Goal: Task Accomplishment & Management: Complete application form

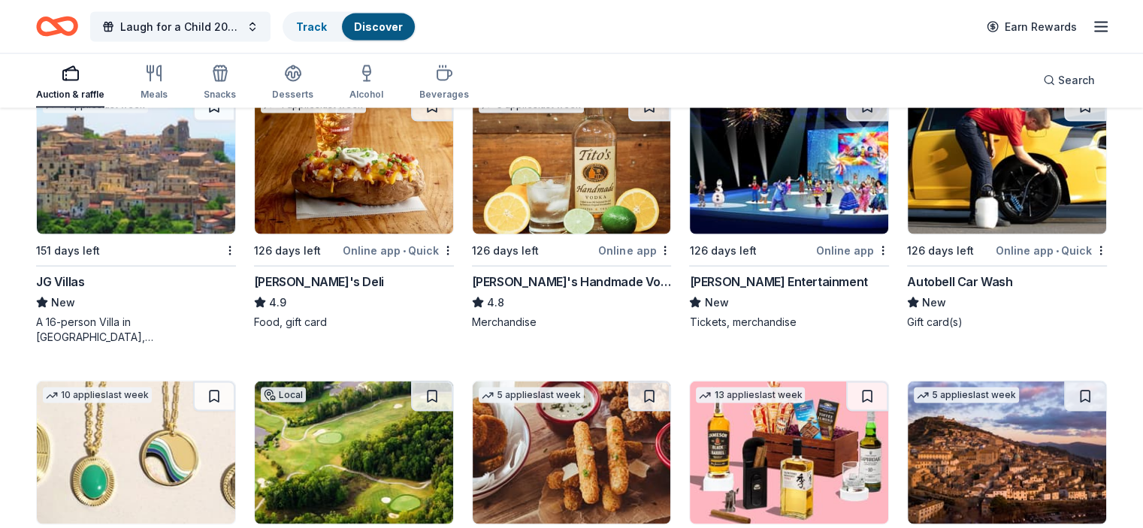
scroll to position [2959, 0]
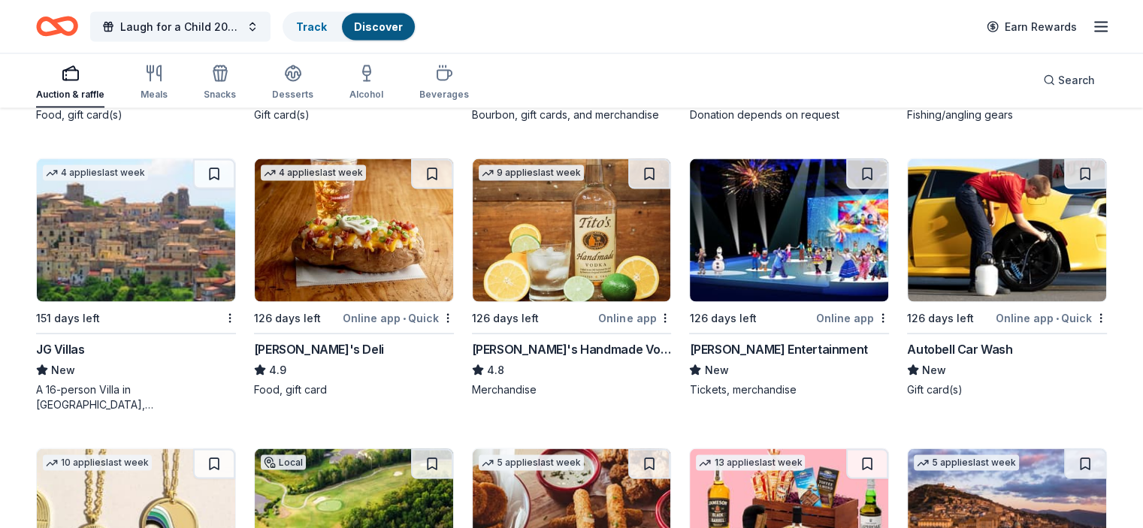
click at [812, 251] on img at bounding box center [789, 230] width 198 height 143
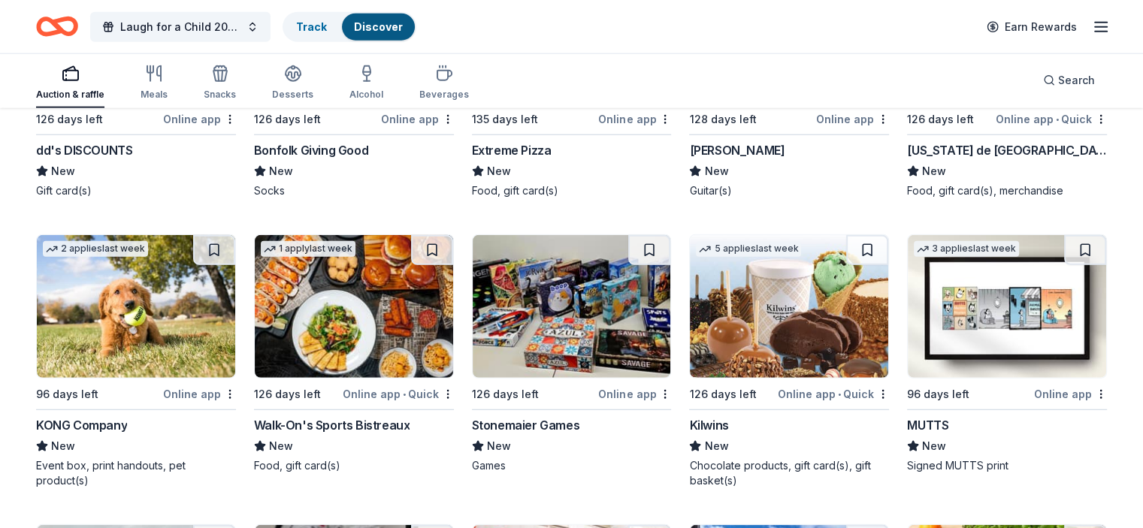
scroll to position [4039, 0]
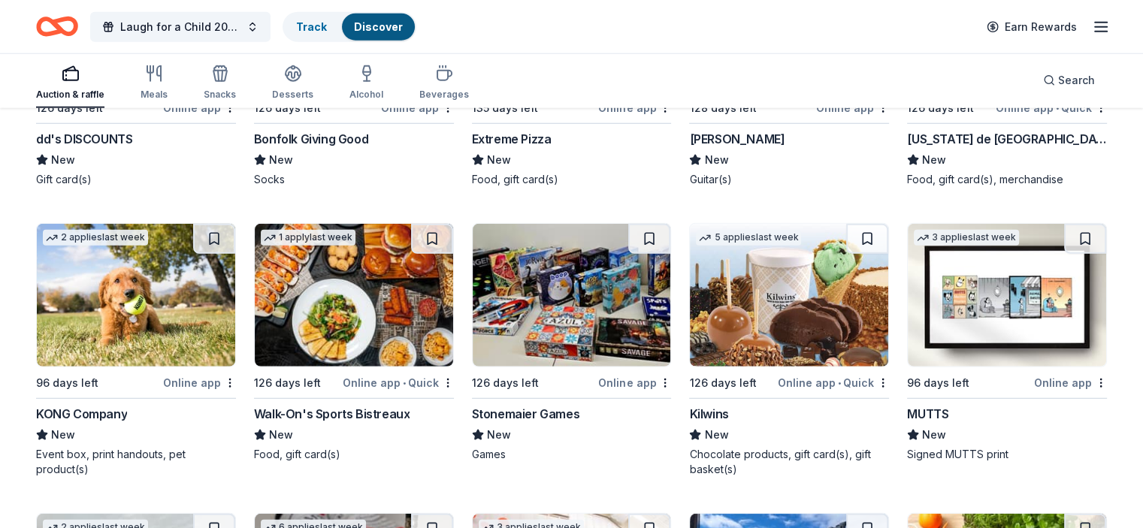
click at [973, 352] on img at bounding box center [1007, 295] width 198 height 143
click at [562, 294] on img at bounding box center [572, 295] width 198 height 143
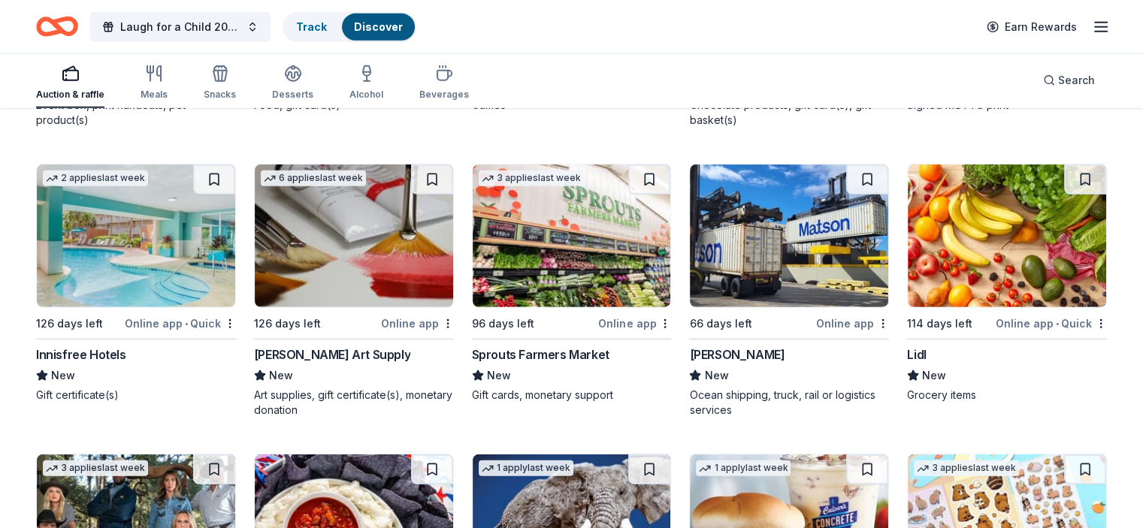
scroll to position [4851, 0]
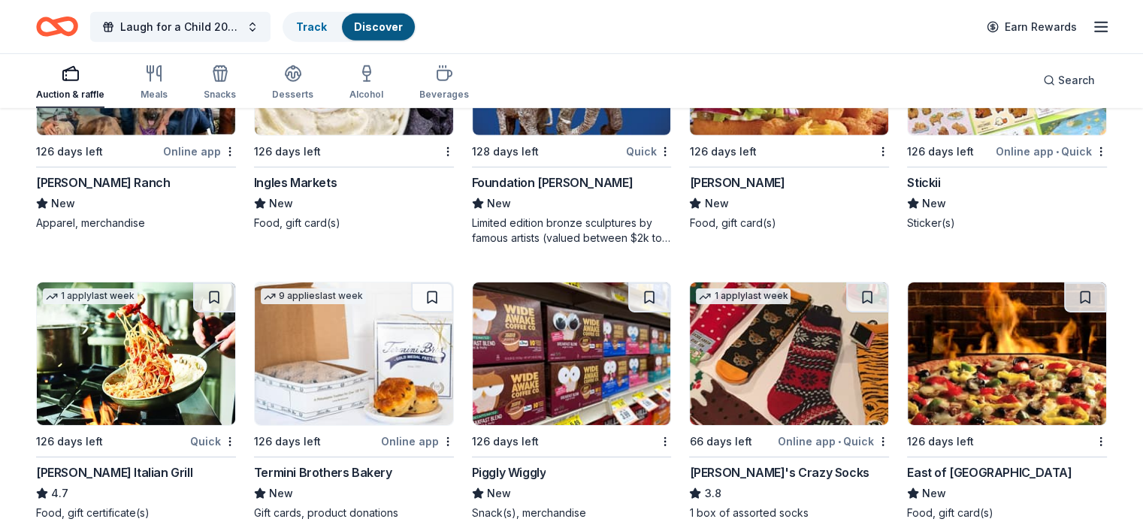
click at [427, 367] on img at bounding box center [354, 354] width 198 height 143
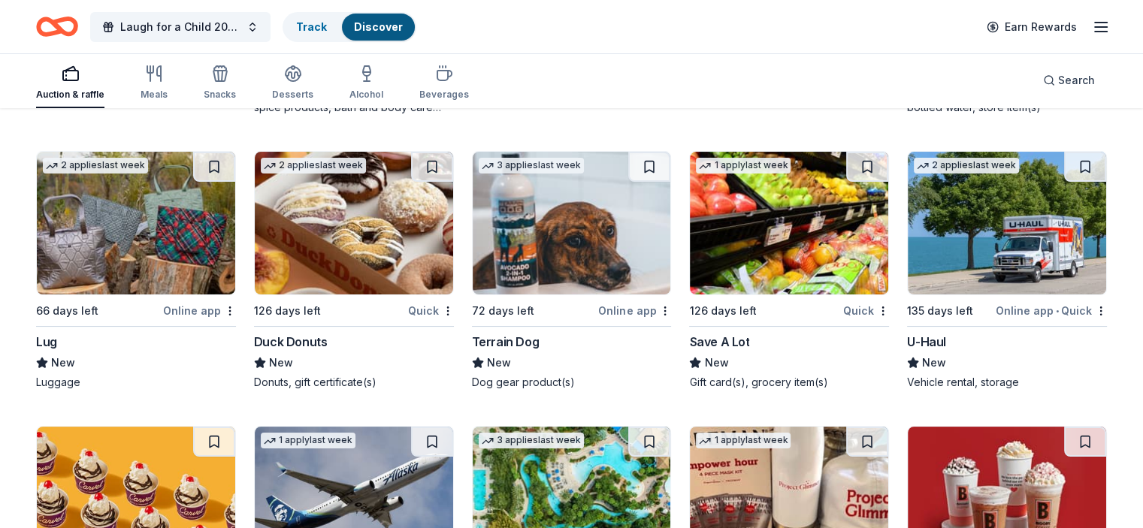
scroll to position [5845, 0]
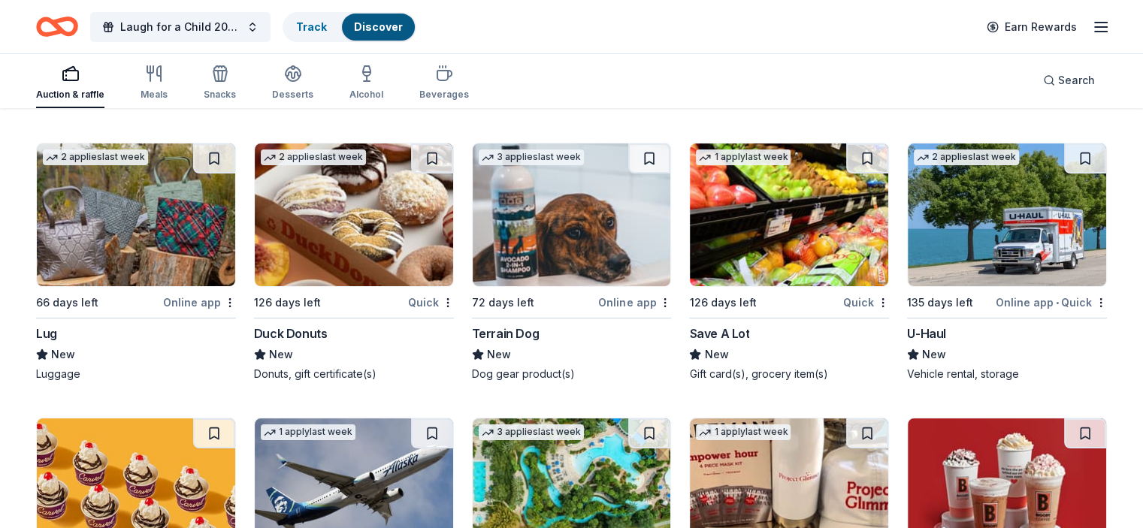
click at [354, 225] on img at bounding box center [354, 215] width 198 height 143
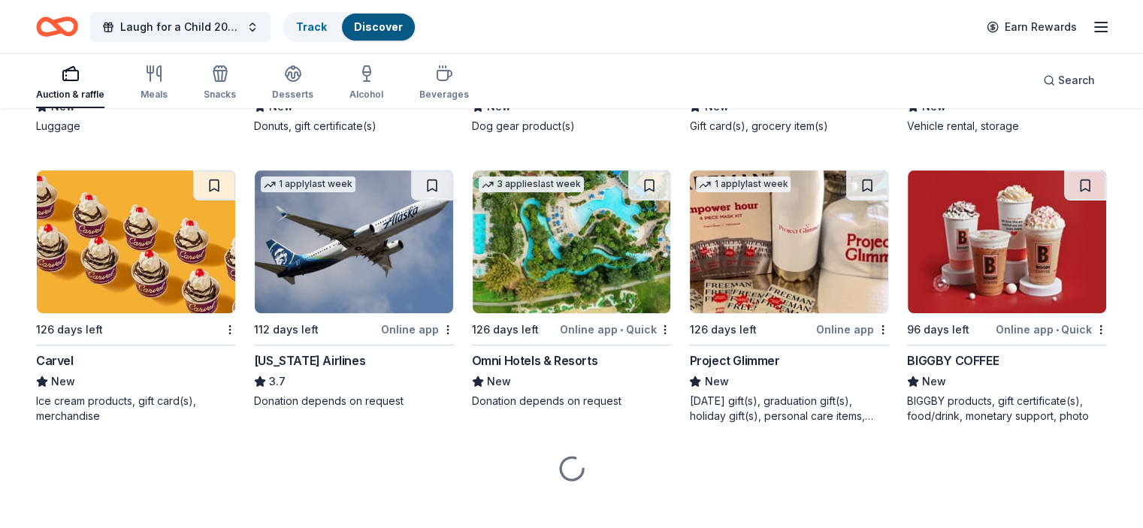
scroll to position [6078, 0]
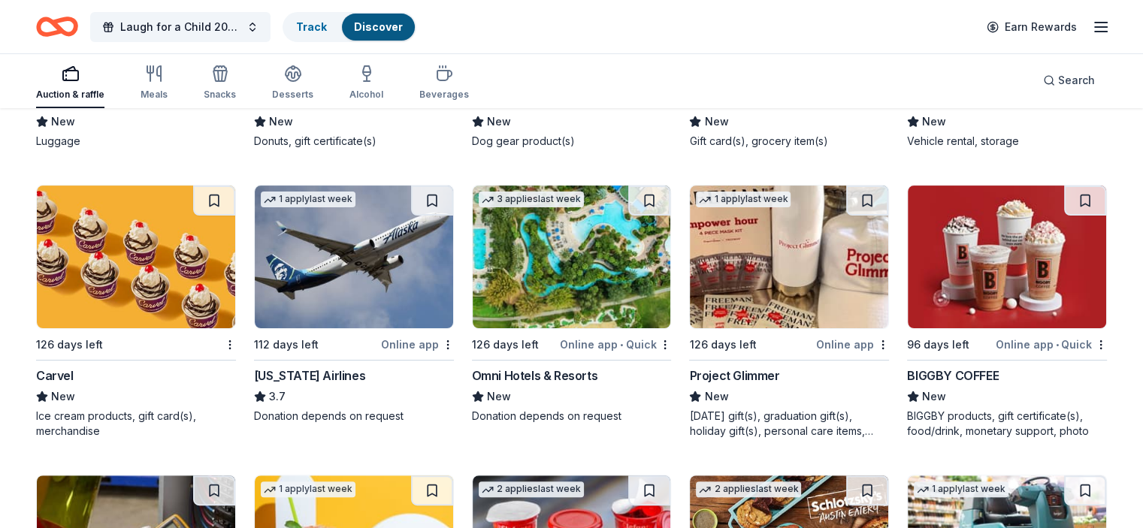
click at [742, 256] on img at bounding box center [789, 257] width 198 height 143
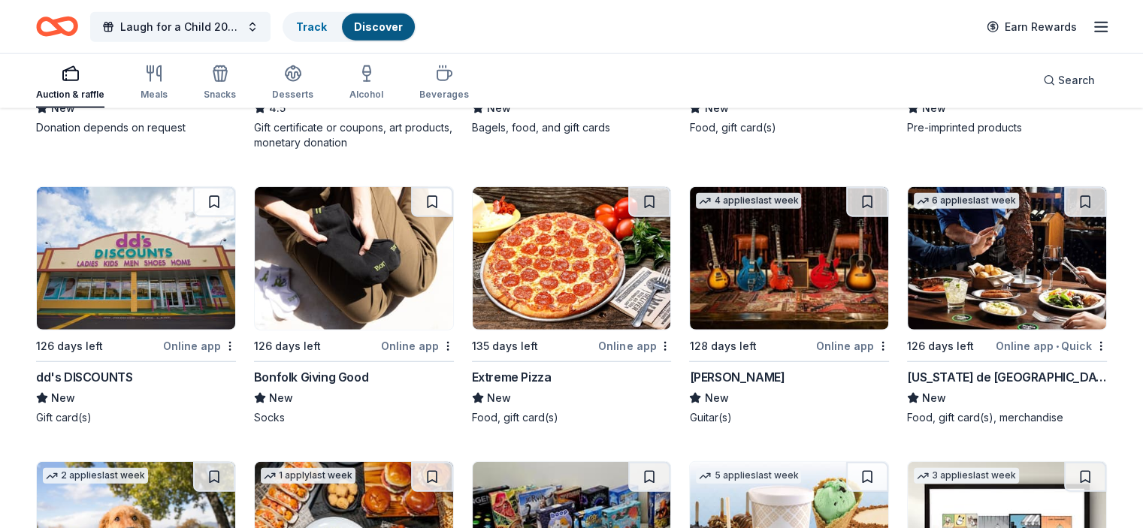
scroll to position [3706, 0]
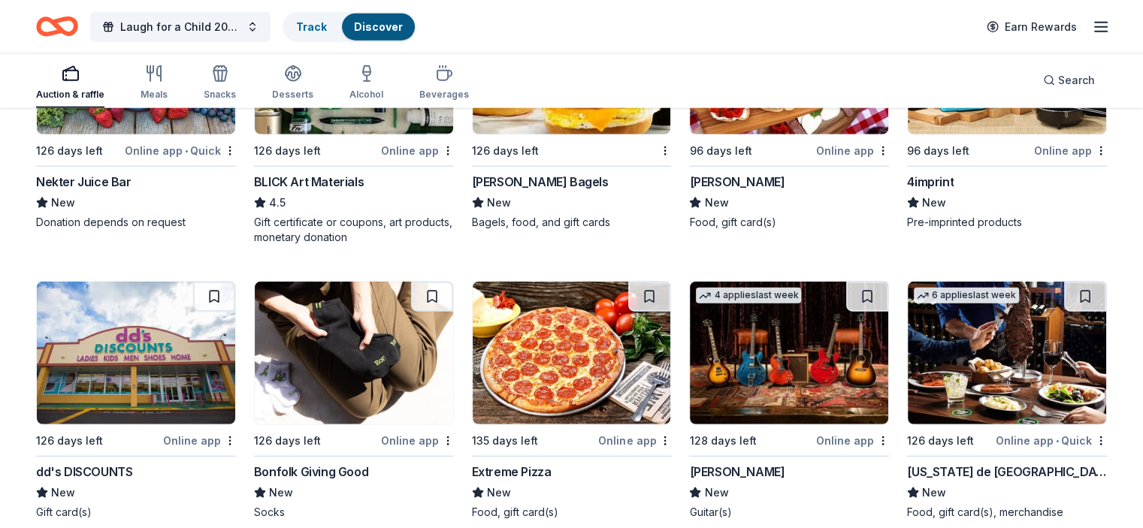
click at [806, 301] on img at bounding box center [789, 353] width 198 height 143
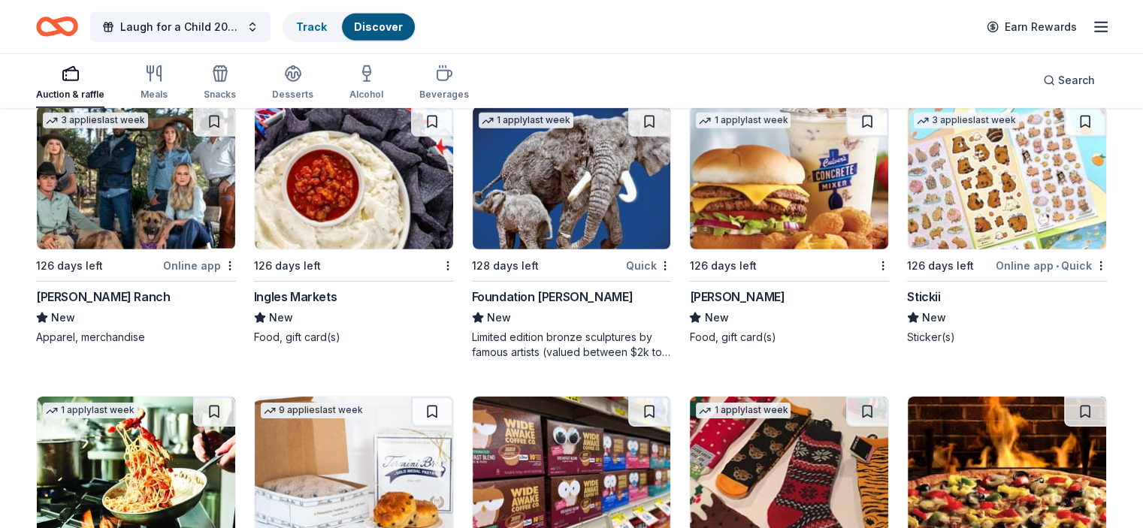
scroll to position [4745, 0]
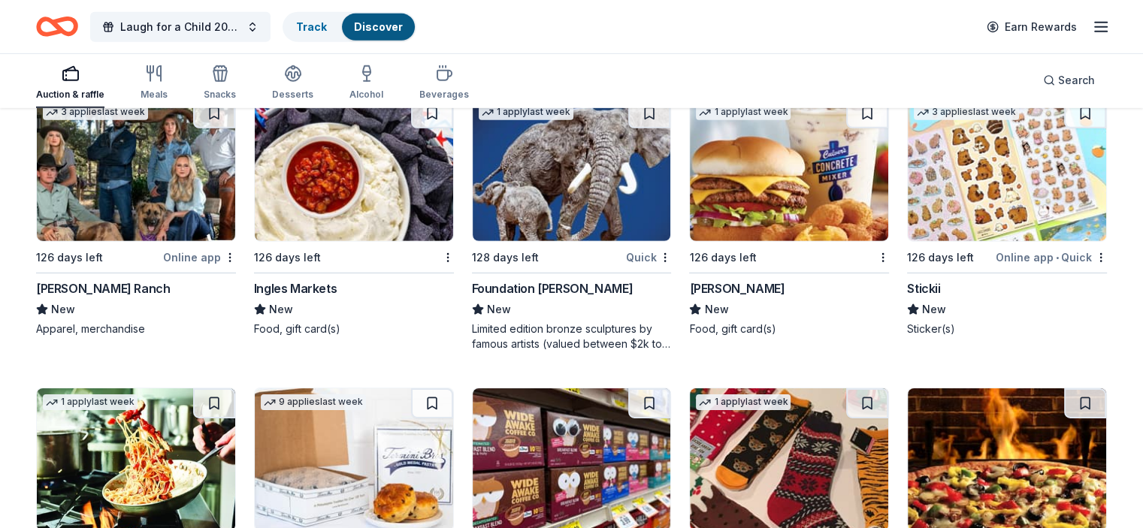
click at [794, 151] on img at bounding box center [789, 169] width 198 height 143
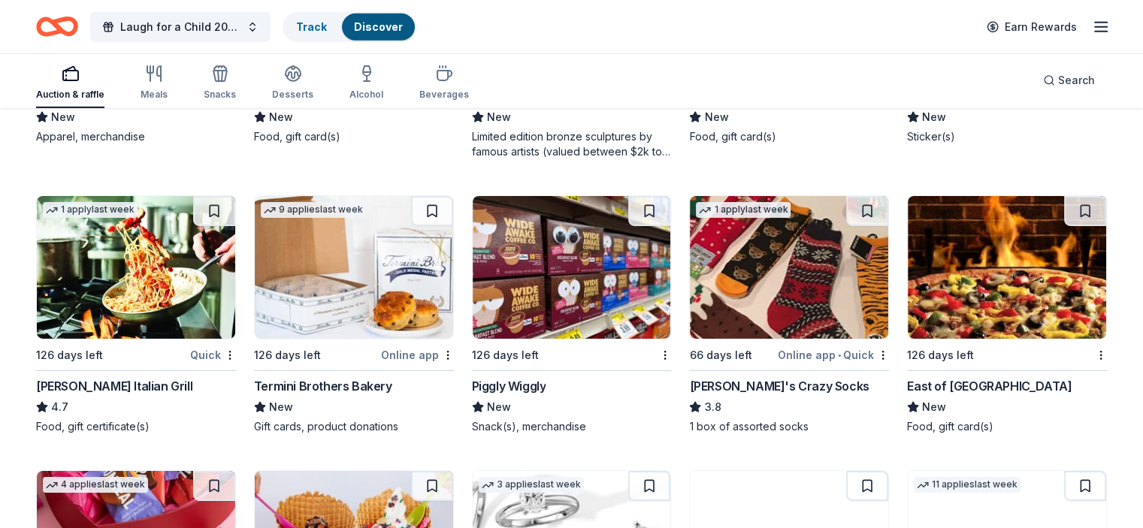
scroll to position [5032, 0]
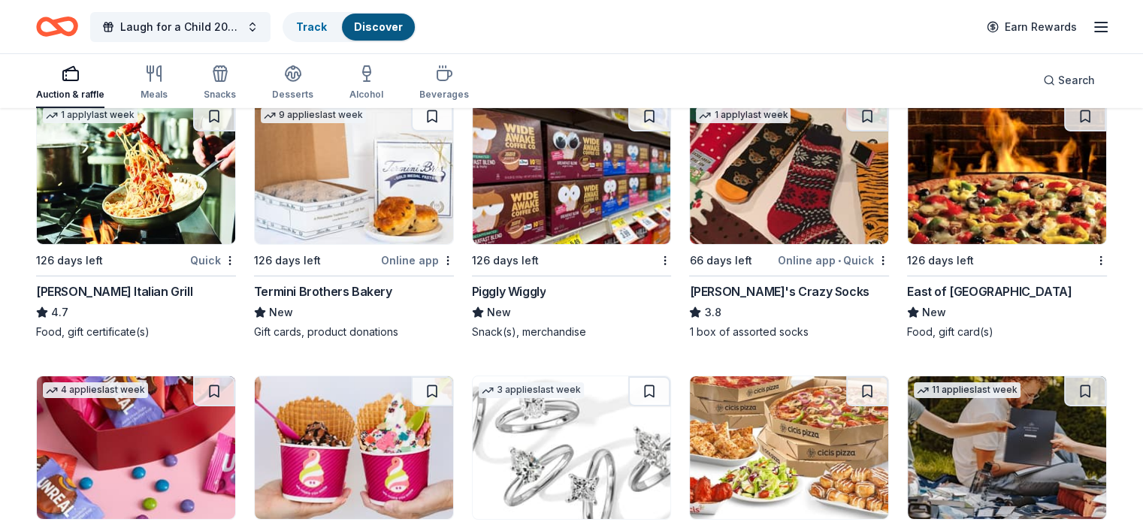
click at [124, 206] on img at bounding box center [136, 172] width 198 height 143
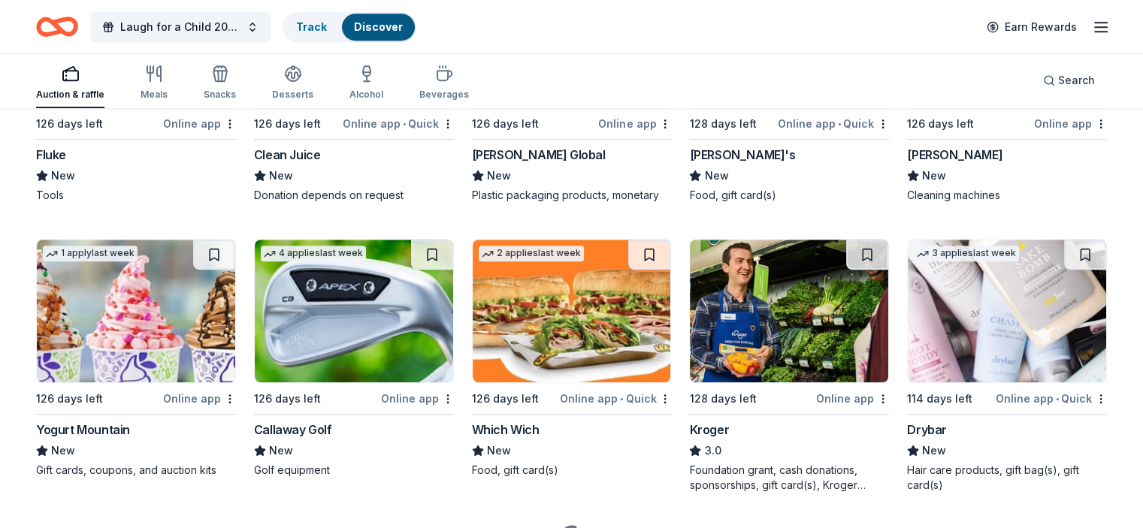
scroll to position [6669, 0]
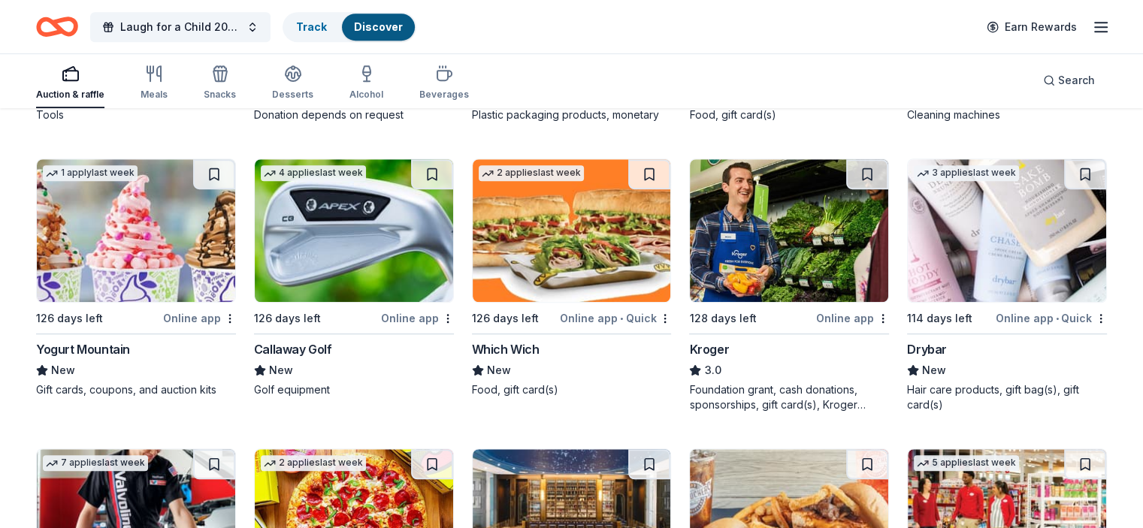
click at [1007, 231] on img at bounding box center [1007, 230] width 198 height 143
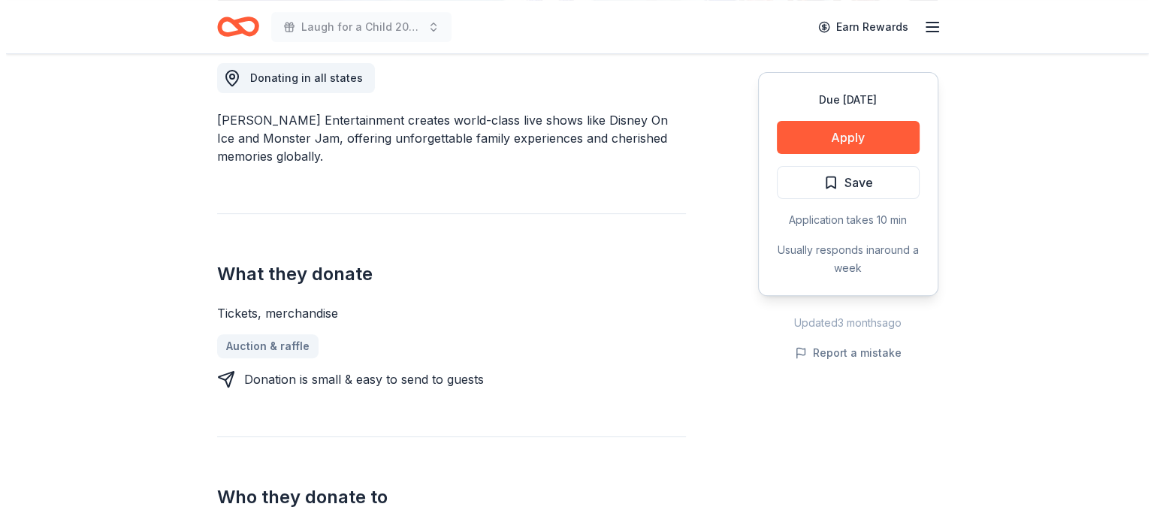
scroll to position [428, 0]
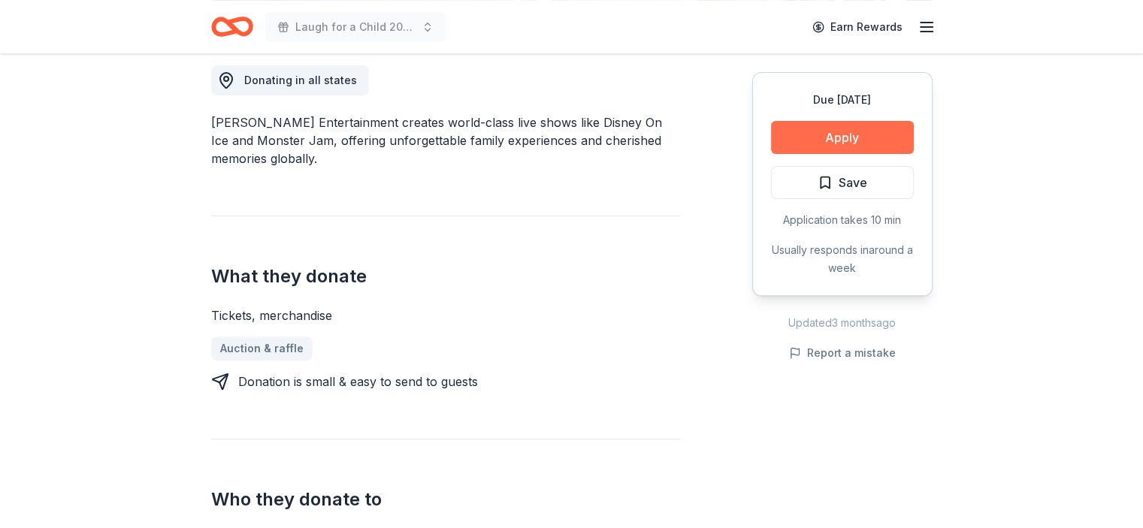
click at [885, 142] on button "Apply" at bounding box center [842, 137] width 143 height 33
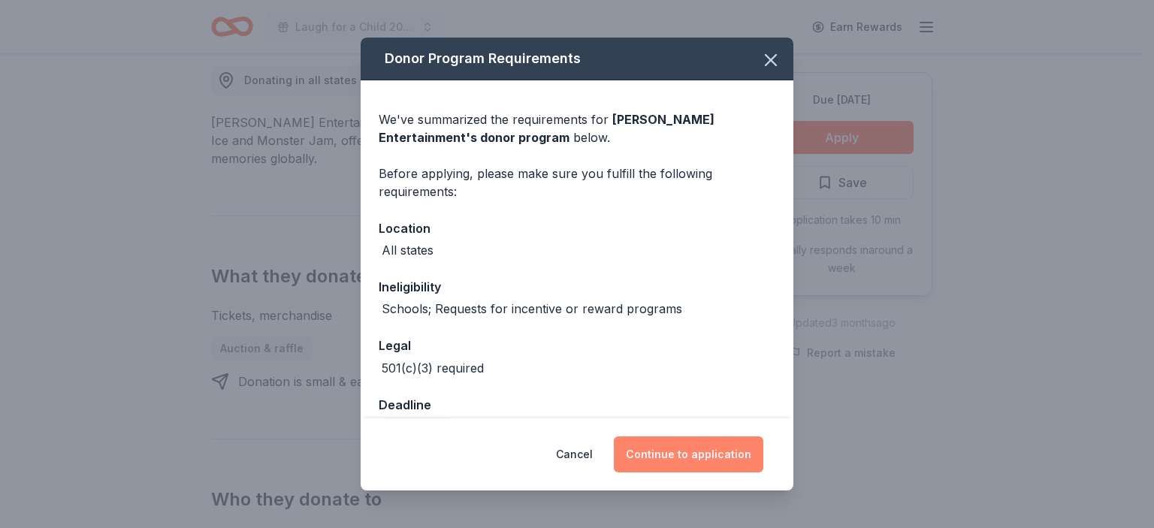
click at [691, 452] on button "Continue to application" at bounding box center [689, 455] width 150 height 36
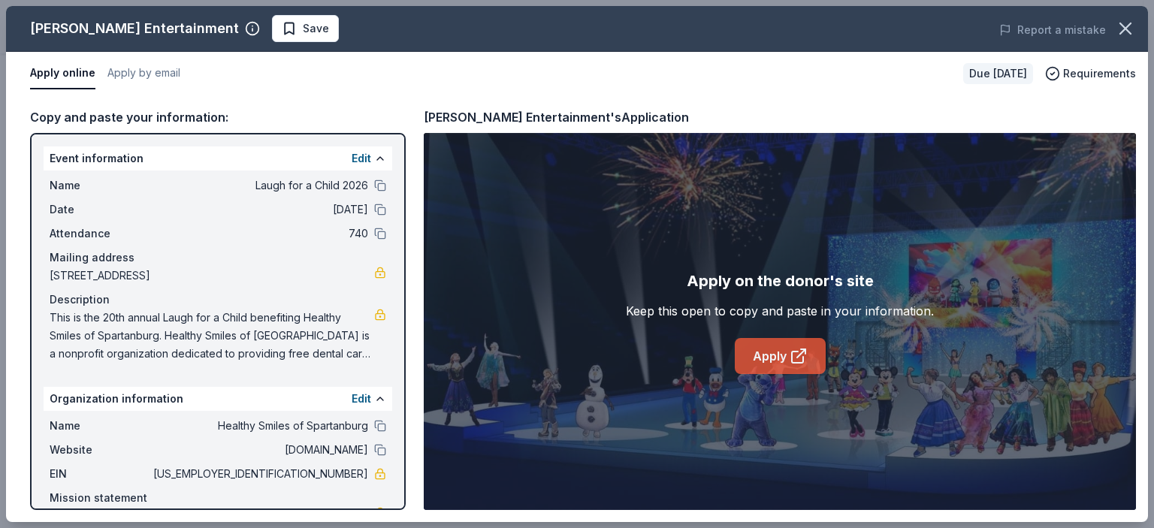
click at [779, 364] on link "Apply" at bounding box center [780, 356] width 91 height 36
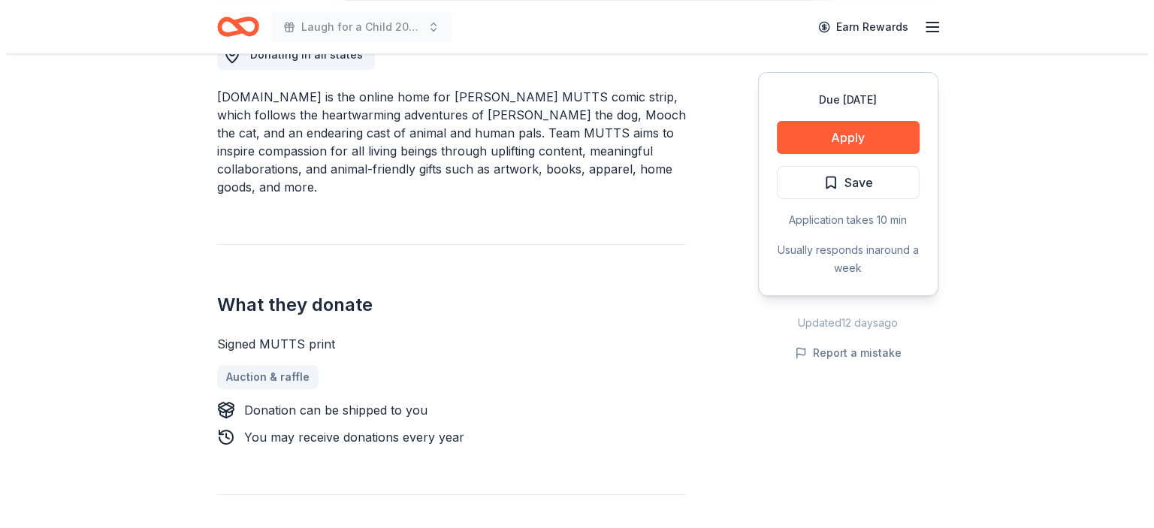
scroll to position [467, 0]
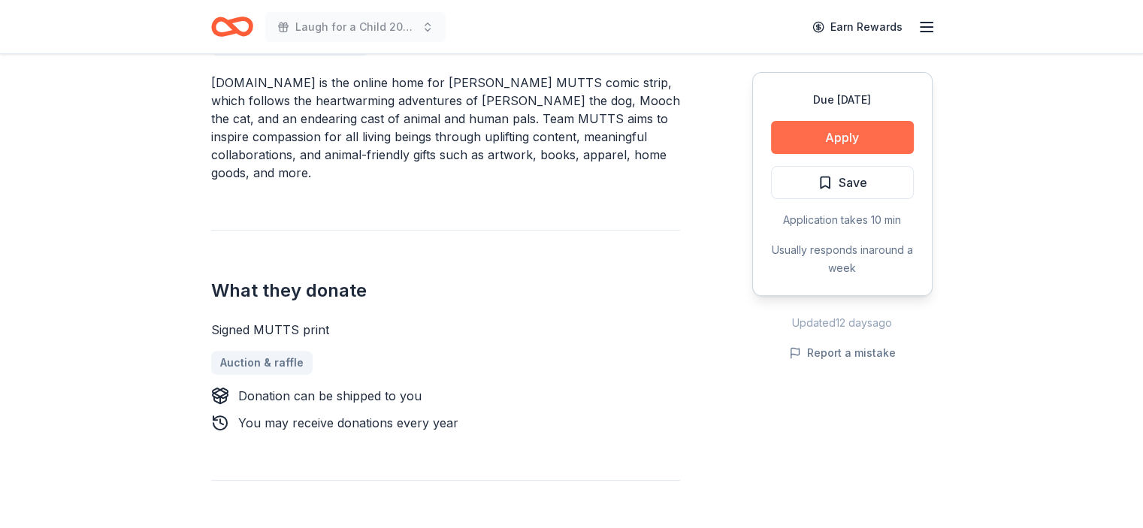
click at [827, 140] on button "Apply" at bounding box center [842, 137] width 143 height 33
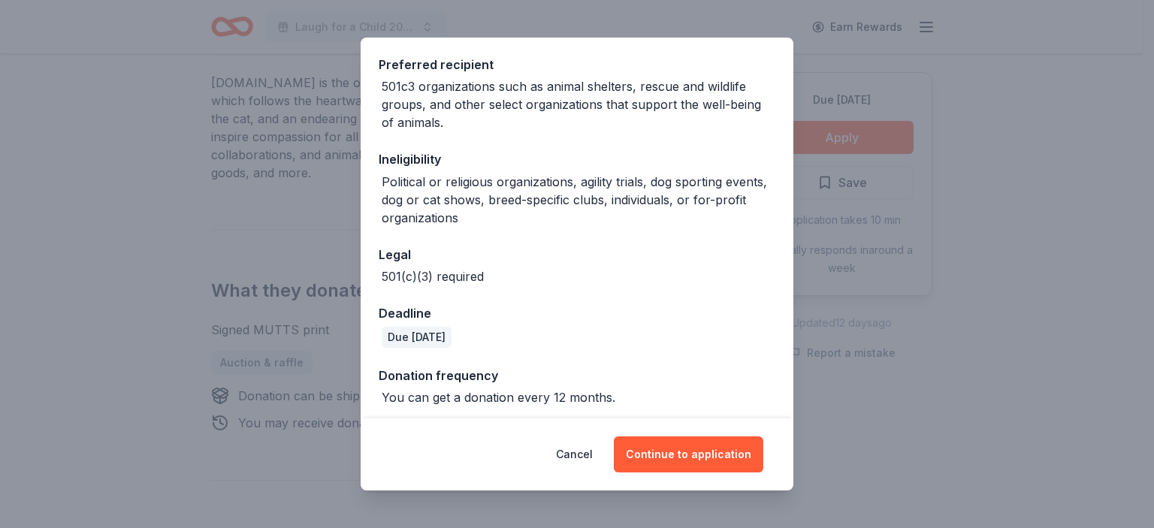
scroll to position [228, 0]
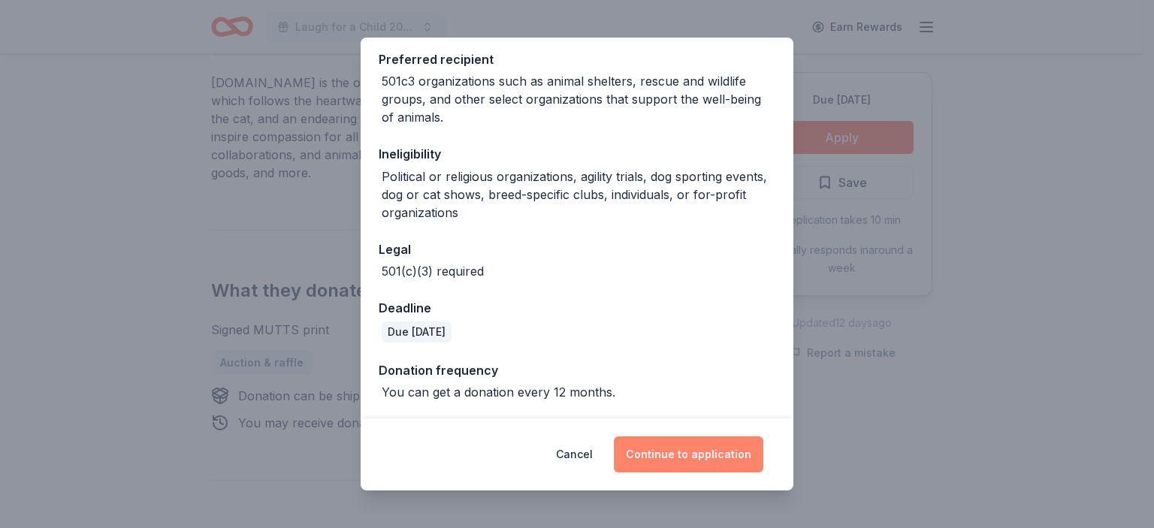
click at [717, 448] on button "Continue to application" at bounding box center [689, 455] width 150 height 36
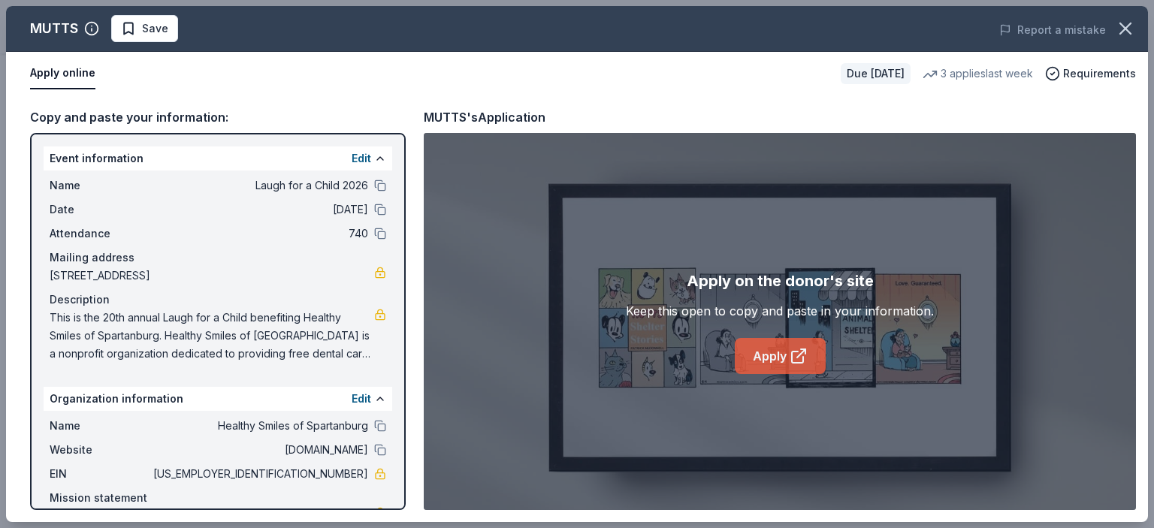
click at [773, 361] on link "Apply" at bounding box center [780, 356] width 91 height 36
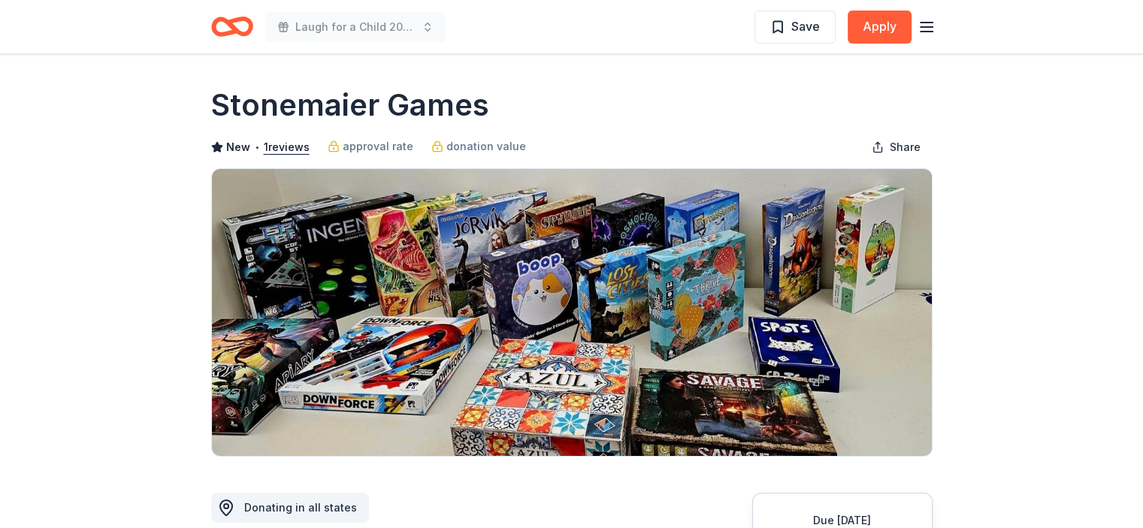
scroll to position [141, 0]
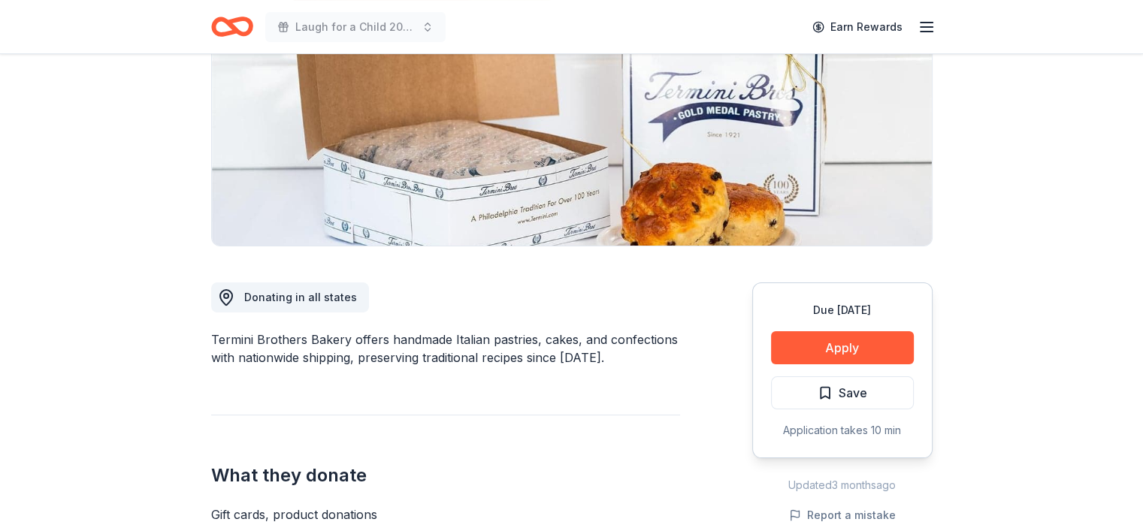
scroll to position [470, 0]
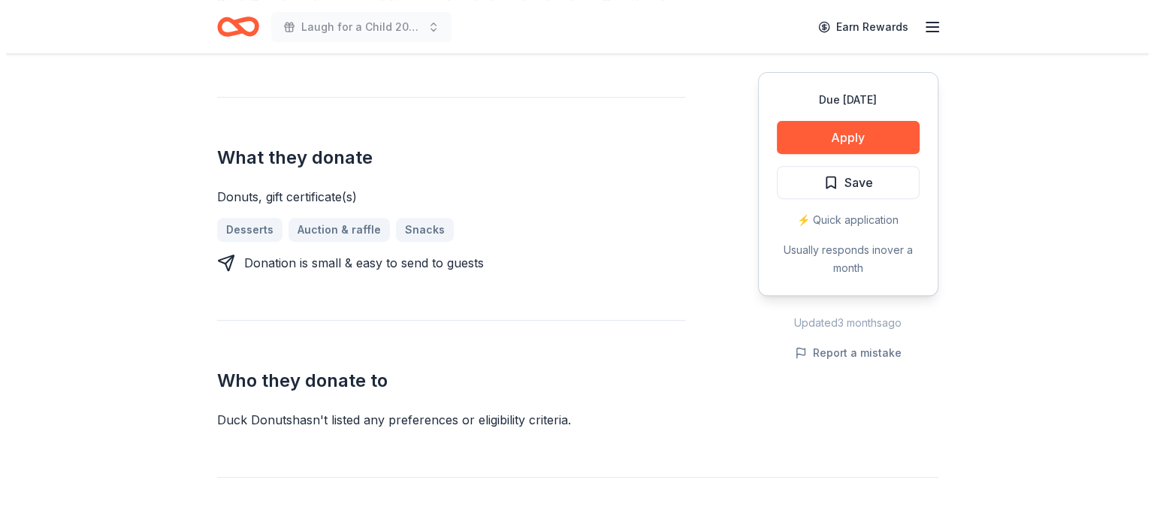
scroll to position [603, 0]
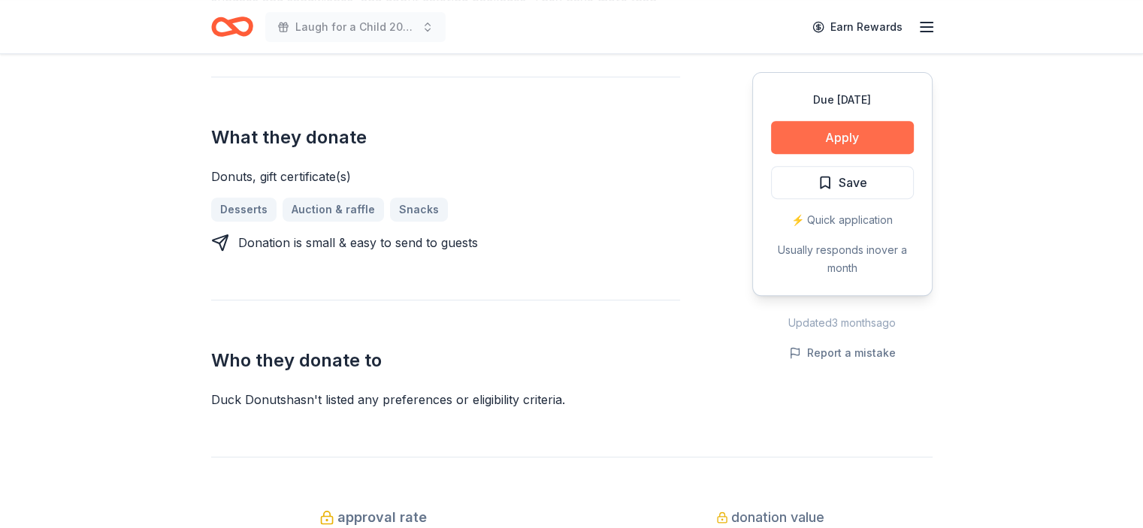
click at [874, 129] on button "Apply" at bounding box center [842, 137] width 143 height 33
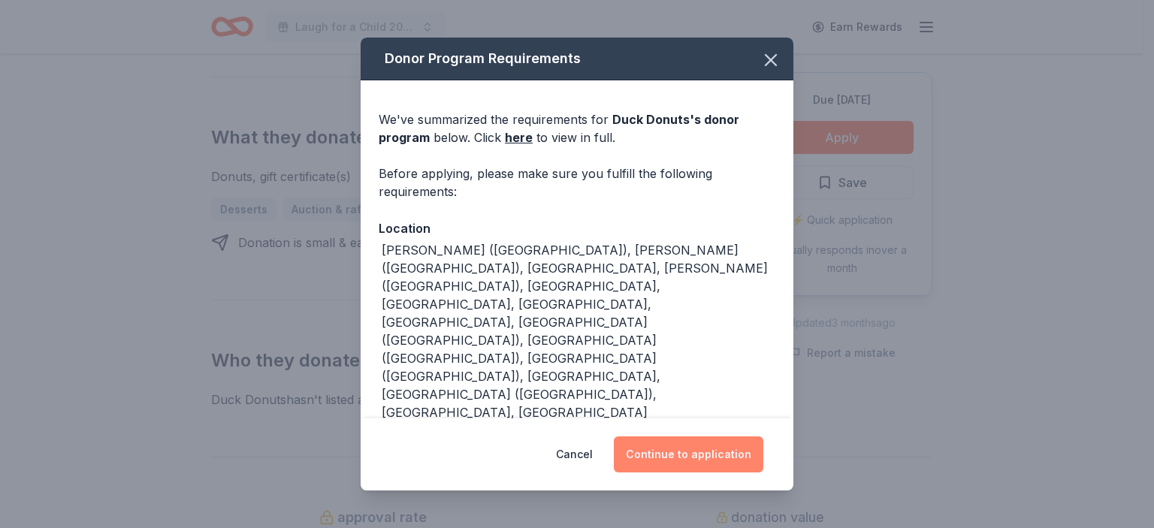
click at [709, 449] on button "Continue to application" at bounding box center [689, 455] width 150 height 36
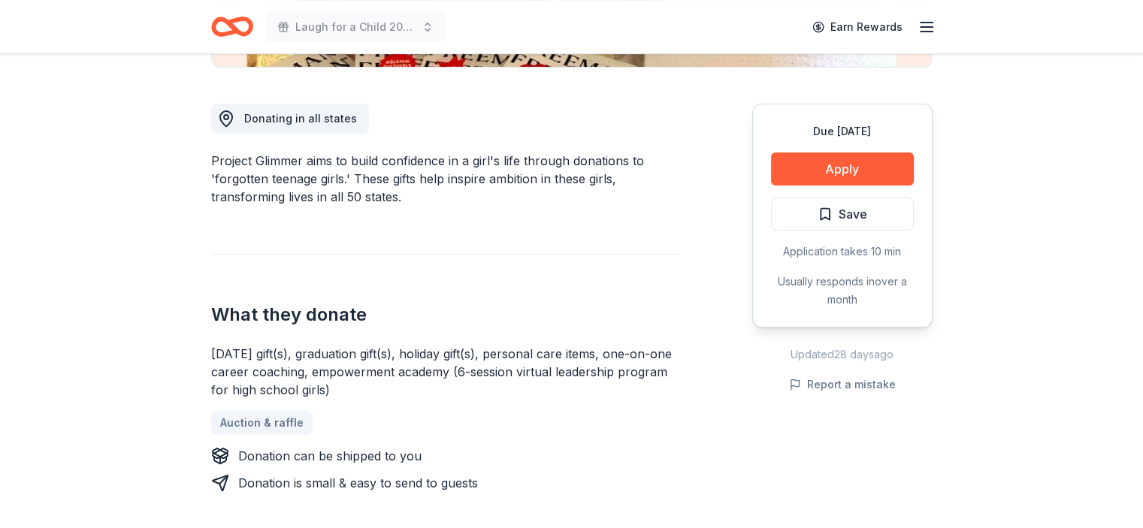
scroll to position [395, 0]
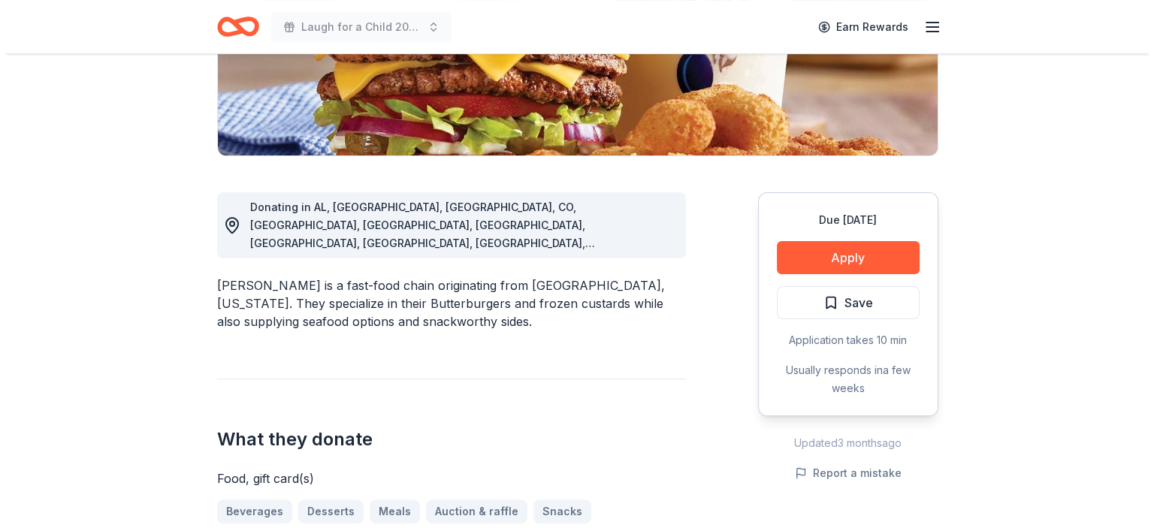
scroll to position [288, 0]
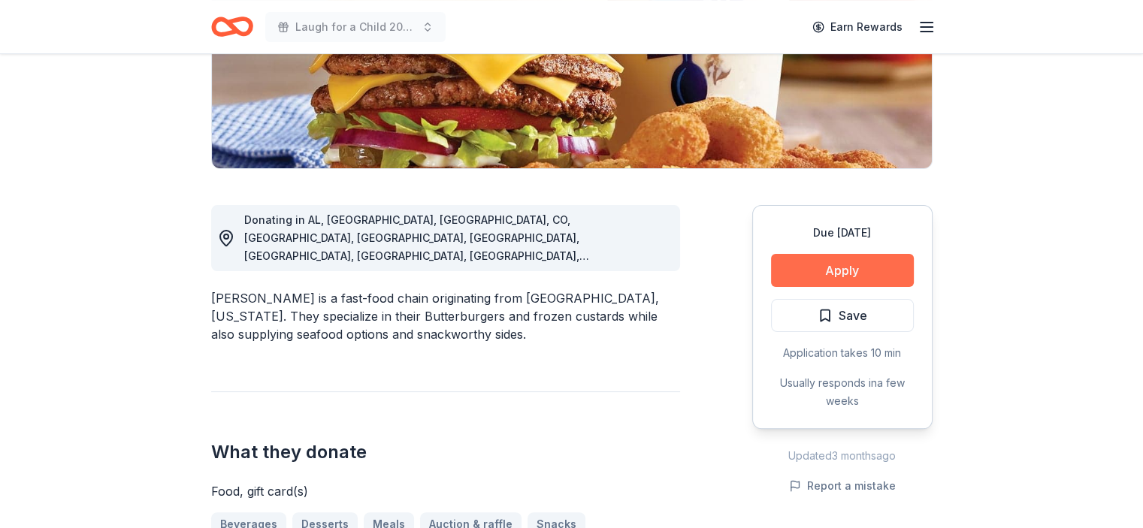
click at [839, 269] on button "Apply" at bounding box center [842, 270] width 143 height 33
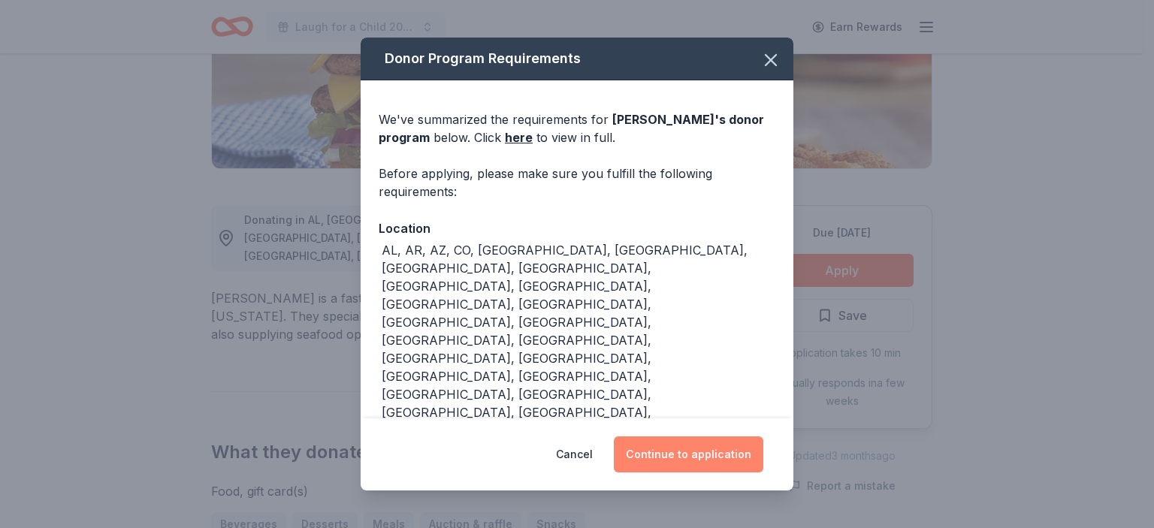
click at [686, 461] on button "Continue to application" at bounding box center [689, 455] width 150 height 36
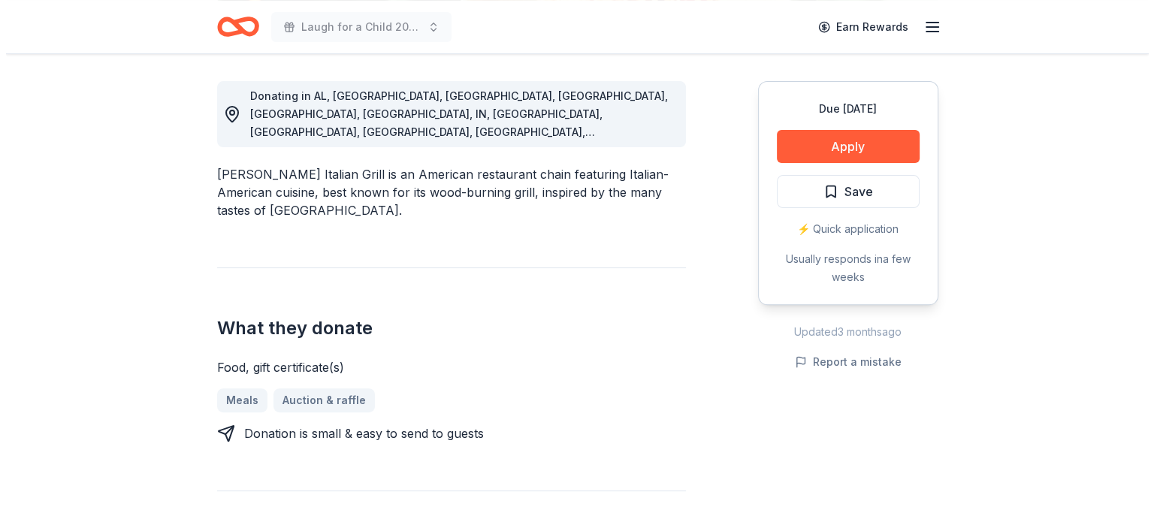
scroll to position [414, 0]
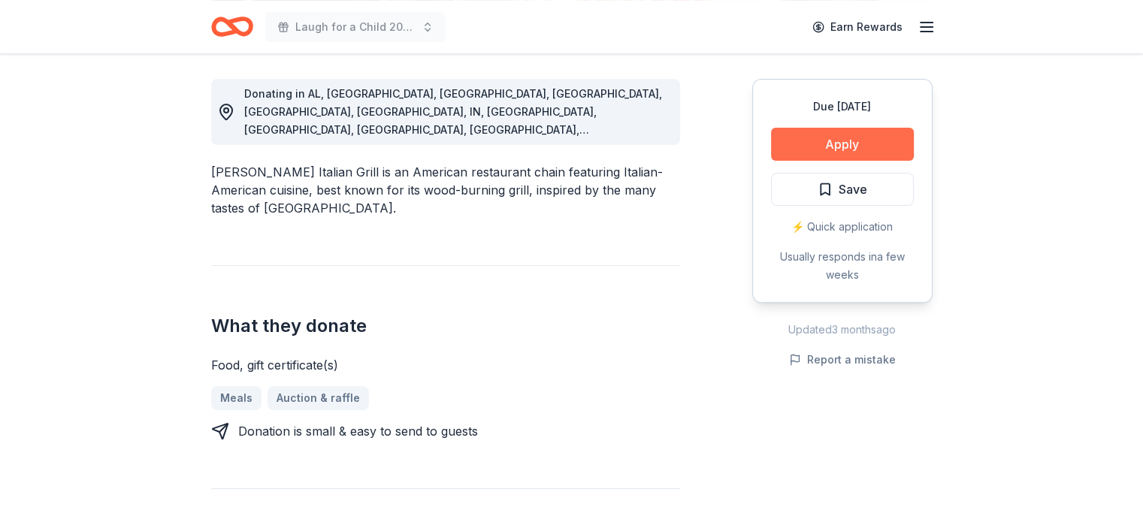
click at [839, 141] on button "Apply" at bounding box center [842, 144] width 143 height 33
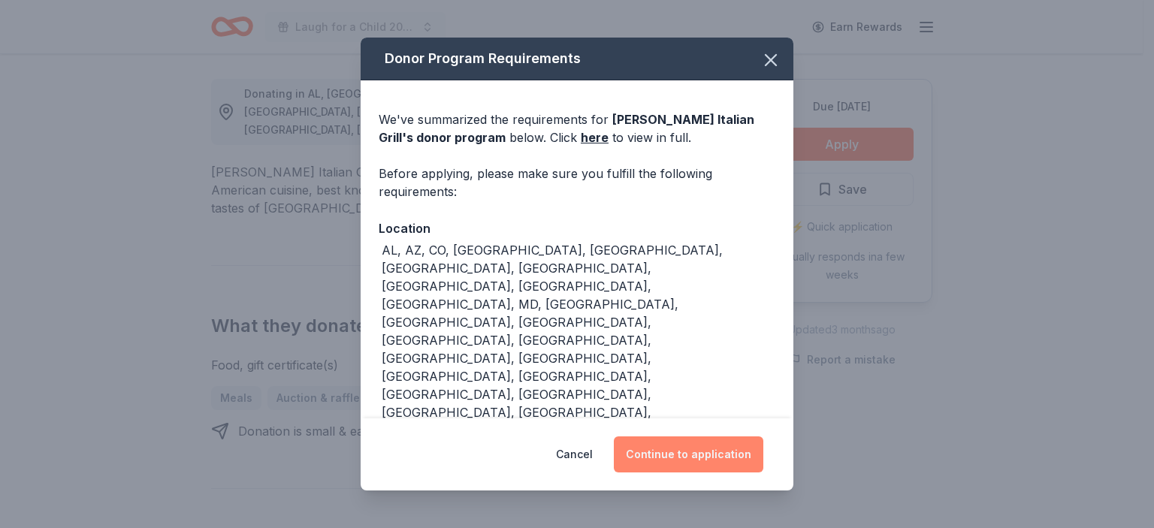
click at [661, 441] on button "Continue to application" at bounding box center [689, 455] width 150 height 36
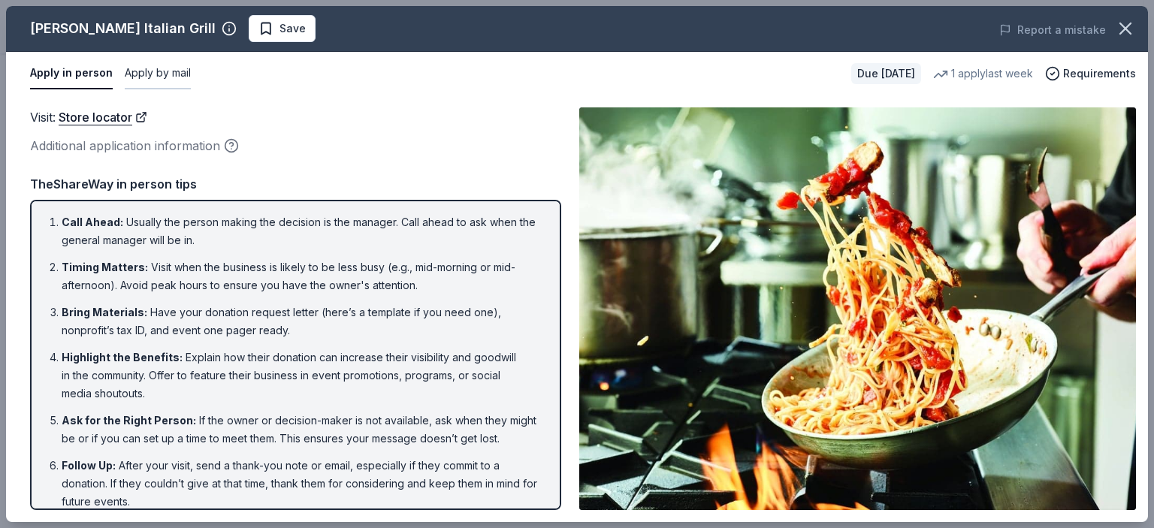
click at [141, 80] on button "Apply by mail" at bounding box center [158, 74] width 66 height 32
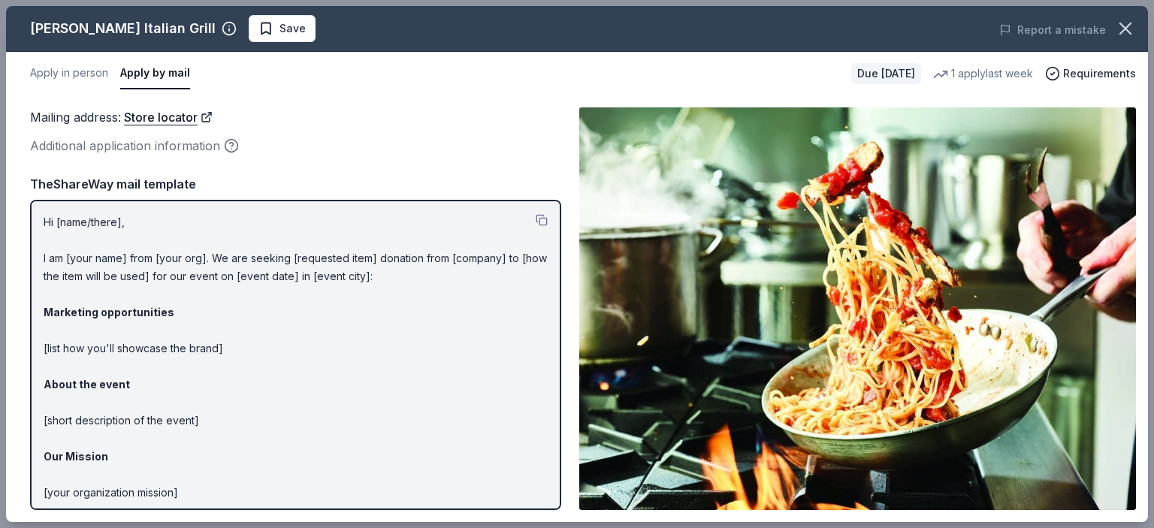
scroll to position [94, 0]
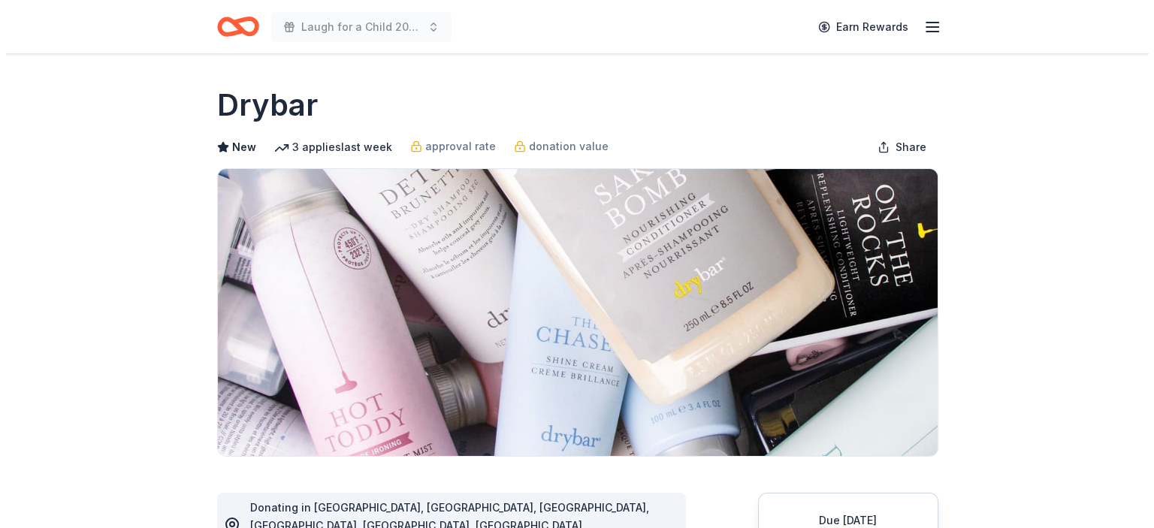
scroll to position [201, 0]
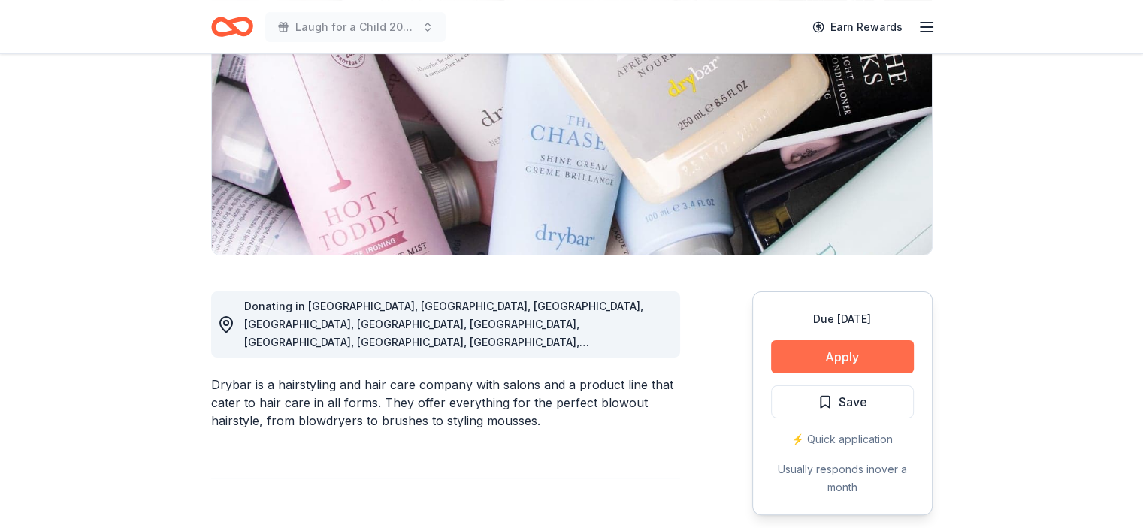
click at [840, 351] on button "Apply" at bounding box center [842, 356] width 143 height 33
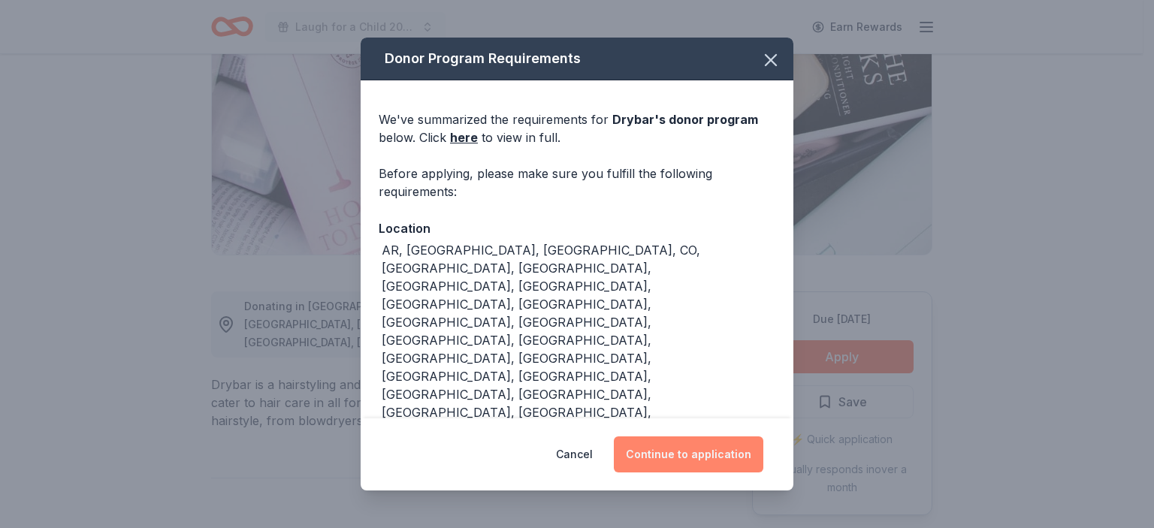
click at [684, 448] on button "Continue to application" at bounding box center [689, 455] width 150 height 36
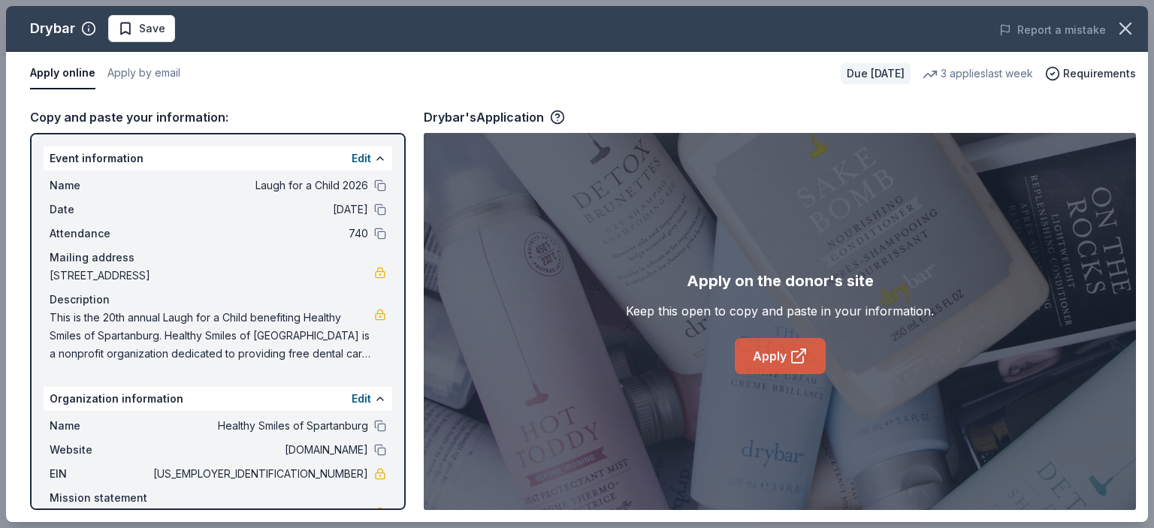
click at [799, 355] on icon at bounding box center [801, 353] width 8 height 8
